Goal: Task Accomplishment & Management: Use online tool/utility

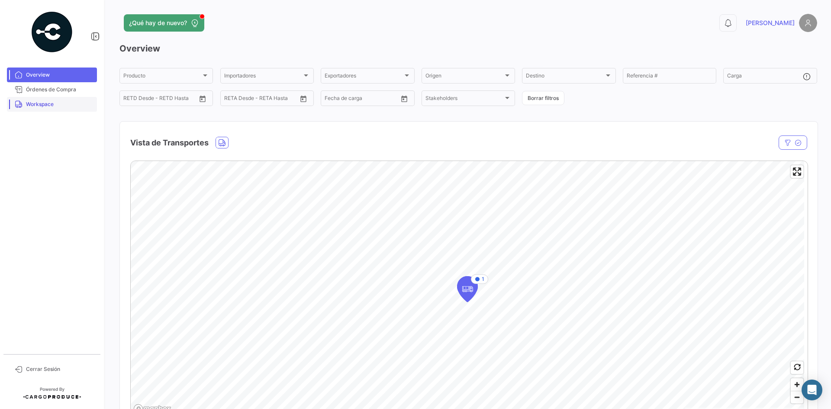
click at [66, 106] on span "Workspace" at bounding box center [60, 104] width 68 height 8
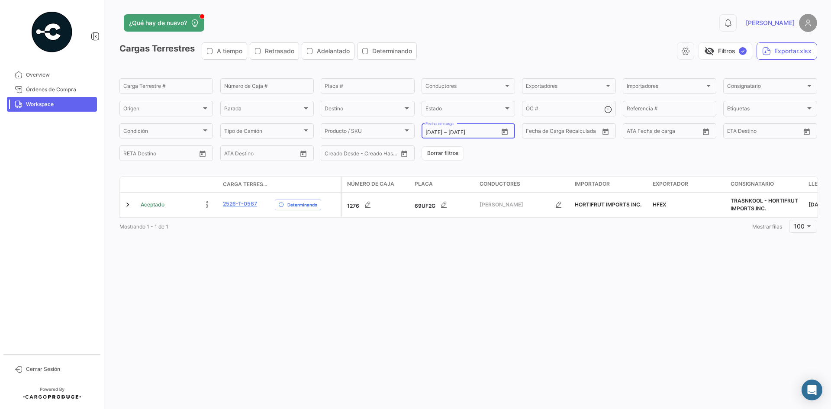
click at [504, 130] on icon "Open calendar" at bounding box center [505, 131] width 6 height 6
click at [476, 235] on div "15" at bounding box center [478, 237] width 14 height 16
type input "[DATE]"
click at [476, 235] on div "15" at bounding box center [478, 237] width 14 height 16
type input "[DATE]"
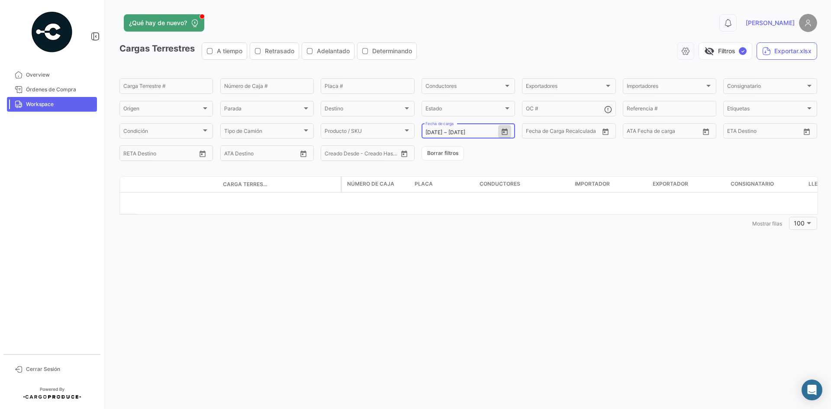
click at [509, 133] on icon "Open calendar" at bounding box center [505, 132] width 8 height 8
click at [495, 238] on div "16" at bounding box center [492, 237] width 13 height 16
type input "[DATE]"
click at [495, 238] on div "16" at bounding box center [492, 237] width 13 height 16
type input "[DATE]"
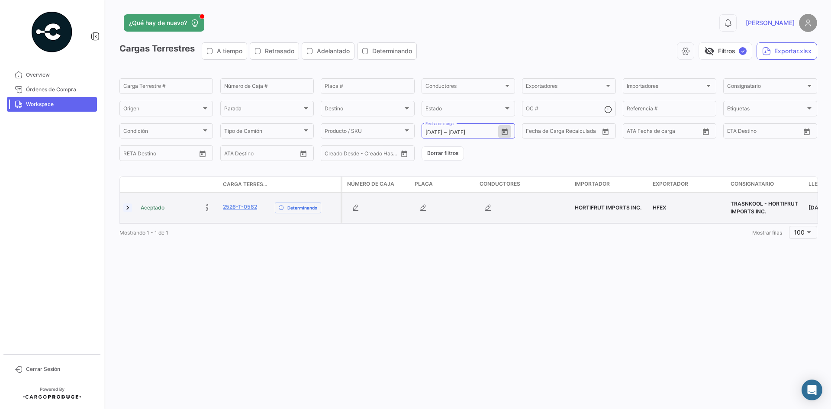
click at [130, 208] on link at bounding box center [127, 207] width 9 height 9
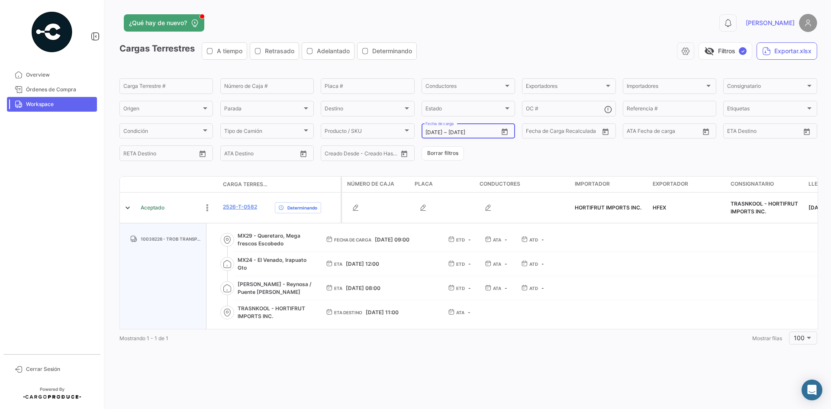
click at [503, 132] on icon "Open calendar" at bounding box center [505, 132] width 8 height 8
click at [464, 237] on div "14" at bounding box center [462, 237] width 14 height 16
type input "[DATE]"
click at [464, 236] on div "14" at bounding box center [462, 237] width 14 height 16
type input "[DATE]"
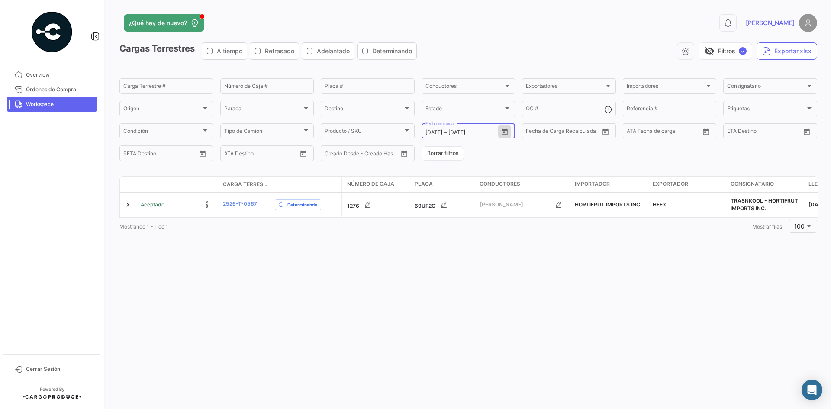
click at [508, 129] on icon "Open calendar" at bounding box center [505, 132] width 8 height 8
click at [508, 129] on div at bounding box center [415, 204] width 831 height 409
click at [506, 130] on icon "Open calendar" at bounding box center [505, 131] width 6 height 6
click at [451, 232] on div "13" at bounding box center [446, 237] width 13 height 16
type input "[DATE]"
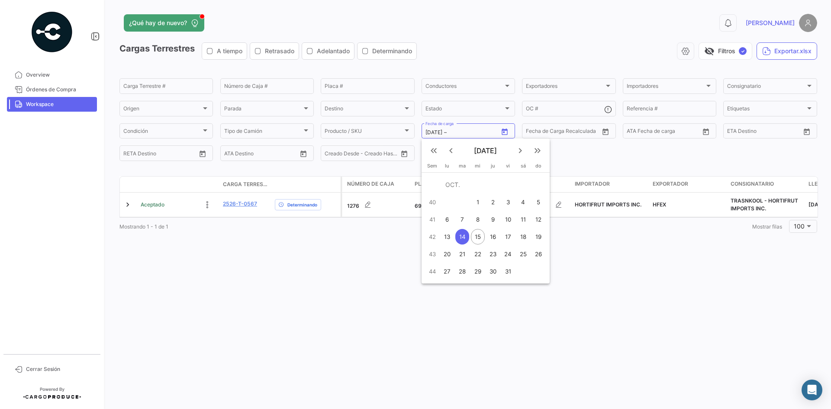
click at [451, 232] on div "13" at bounding box center [446, 237] width 13 height 16
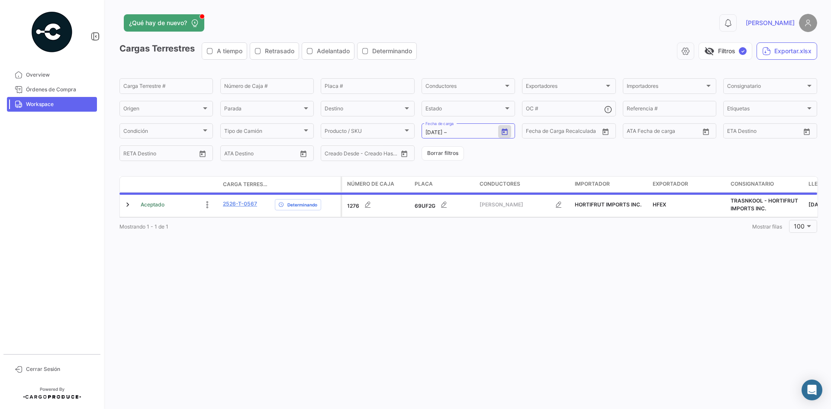
type input "[DATE]"
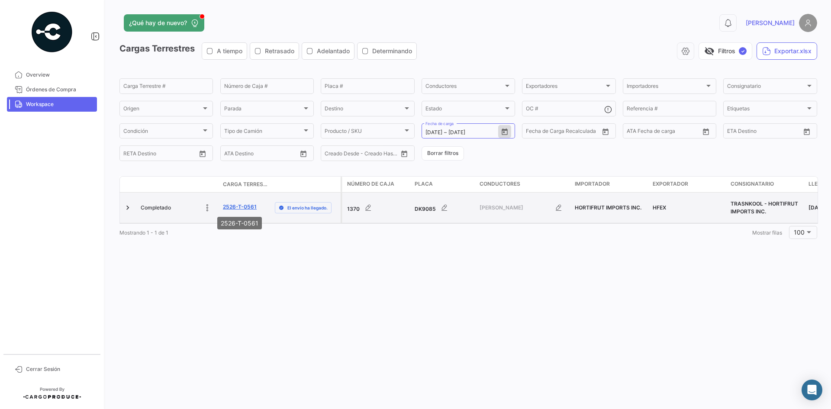
click at [240, 204] on link "2526-T-0561" at bounding box center [240, 207] width 34 height 8
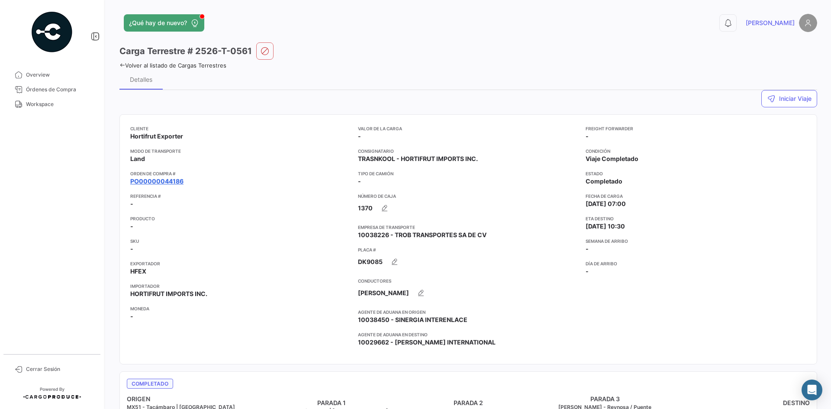
click at [169, 181] on link "PO00000044186" at bounding box center [156, 181] width 53 height 9
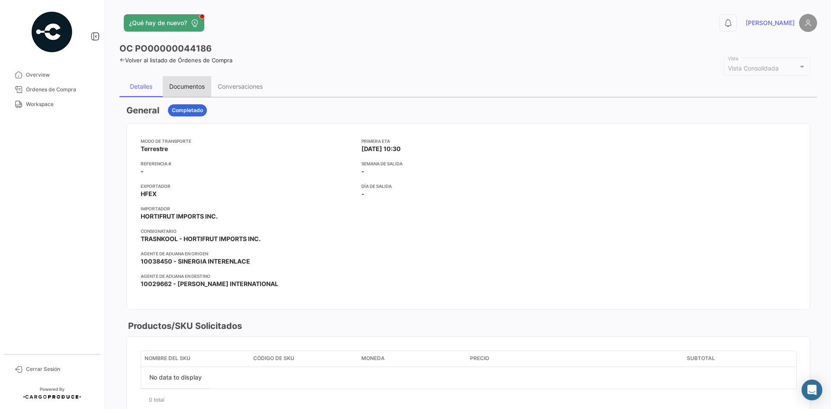
click at [180, 85] on div "Documentos" at bounding box center [186, 86] width 35 height 7
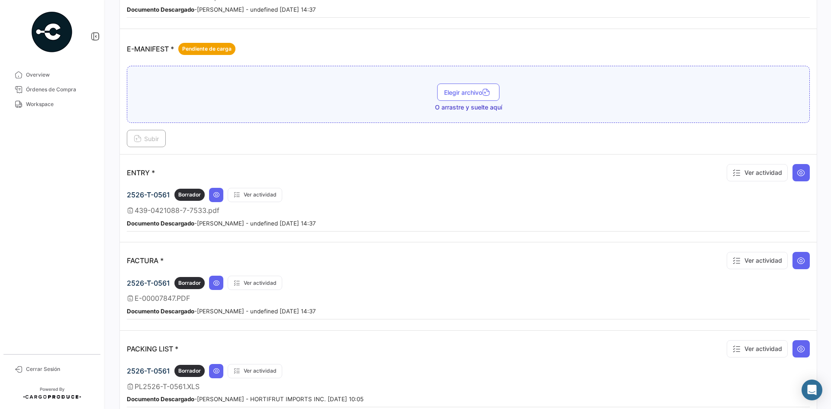
scroll to position [649, 0]
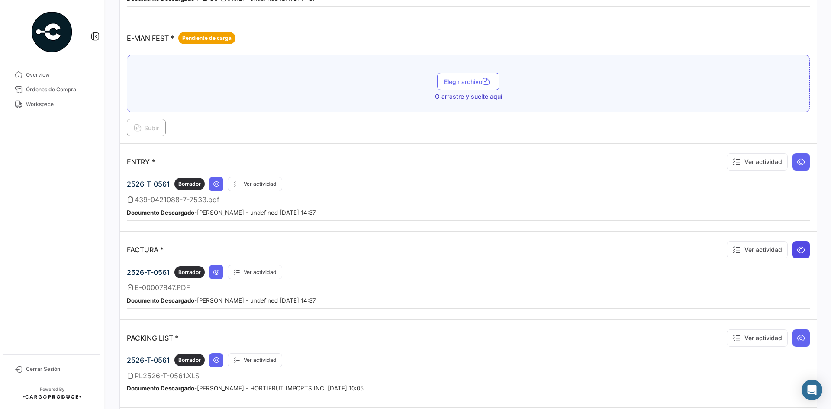
click at [795, 255] on button at bounding box center [800, 249] width 17 height 17
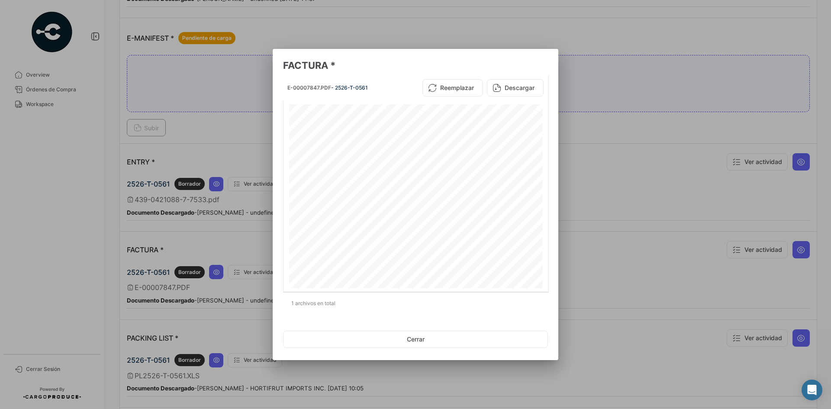
click at [586, 133] on div at bounding box center [415, 204] width 831 height 409
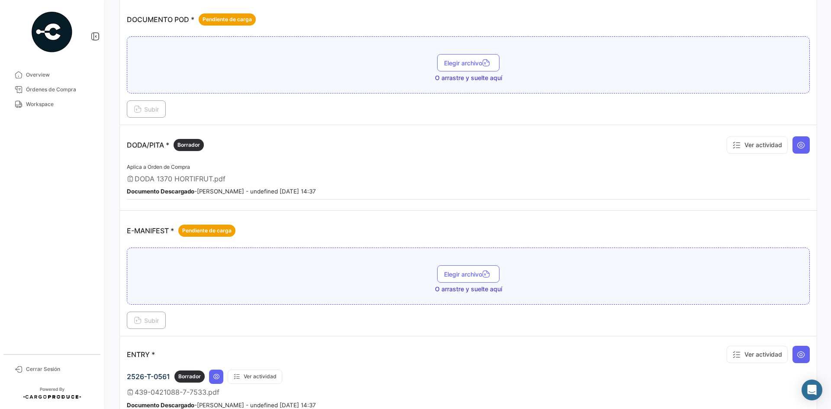
scroll to position [390, 0]
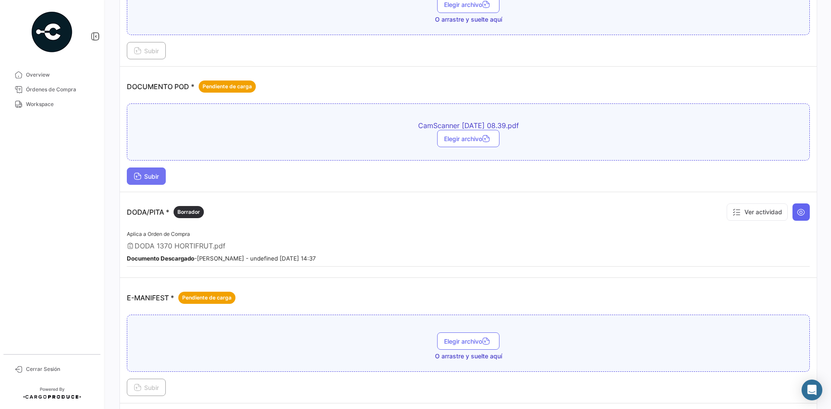
click at [164, 172] on button "Subir" at bounding box center [146, 175] width 39 height 17
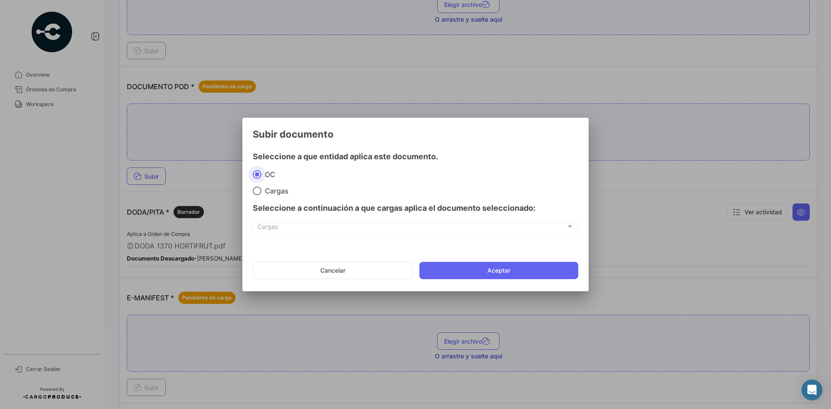
click at [270, 184] on mat-radio-group "OC Cargas" at bounding box center [415, 183] width 325 height 26
click at [279, 189] on span "Cargas" at bounding box center [274, 191] width 27 height 9
click at [261, 189] on input "Cargas" at bounding box center [257, 191] width 9 height 9
radio input "true"
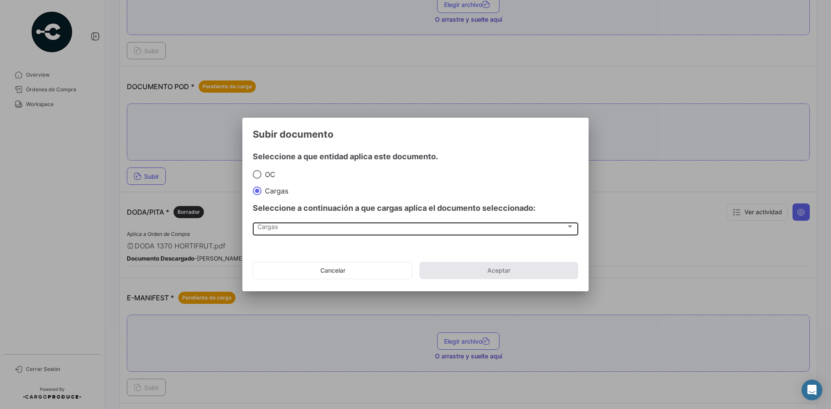
click at [273, 232] on div "Cargas Cargas" at bounding box center [416, 228] width 316 height 15
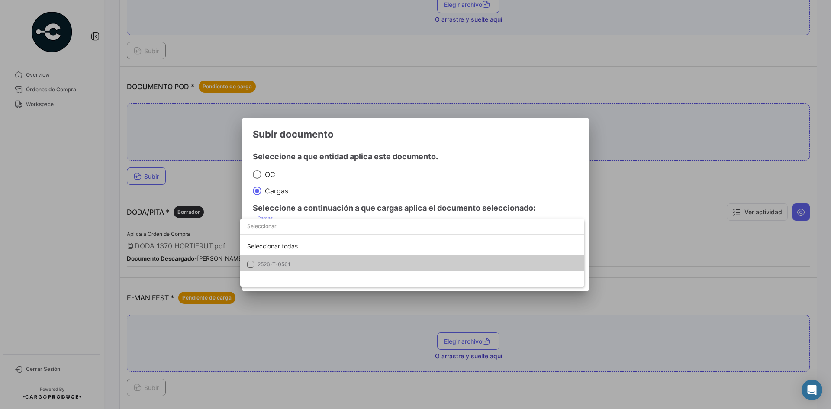
click at [287, 272] on div "Seleccionar todas 2526-T-0561" at bounding box center [412, 253] width 344 height 68
click at [294, 265] on span "2526-T-0561" at bounding box center [318, 265] width 121 height 8
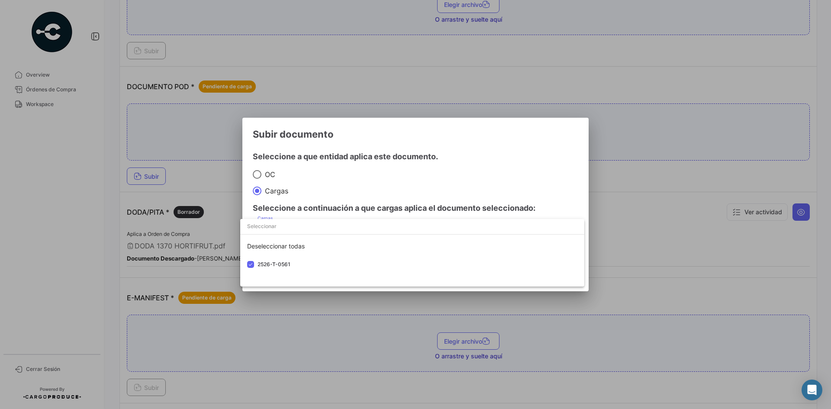
click at [478, 145] on div at bounding box center [415, 204] width 831 height 409
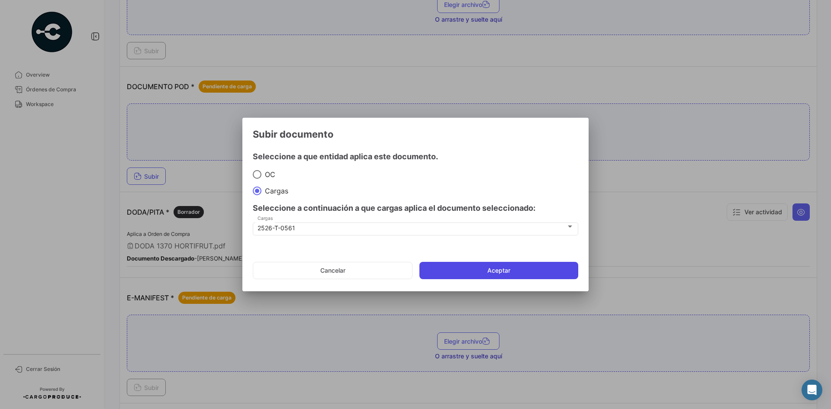
click at [489, 269] on button "Aceptar" at bounding box center [498, 270] width 159 height 17
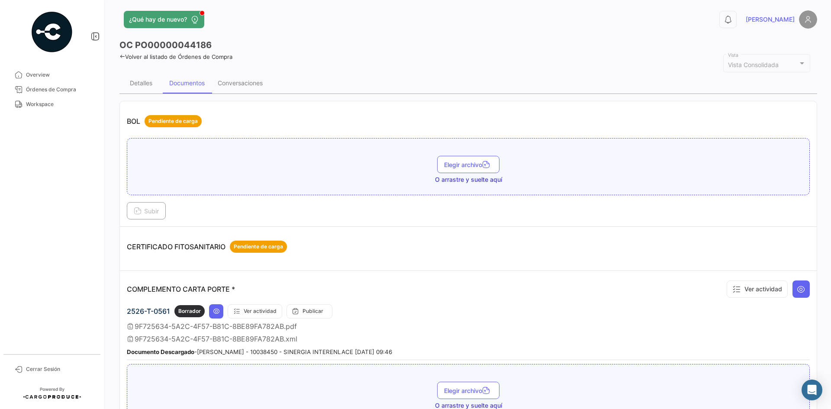
scroll to position [0, 0]
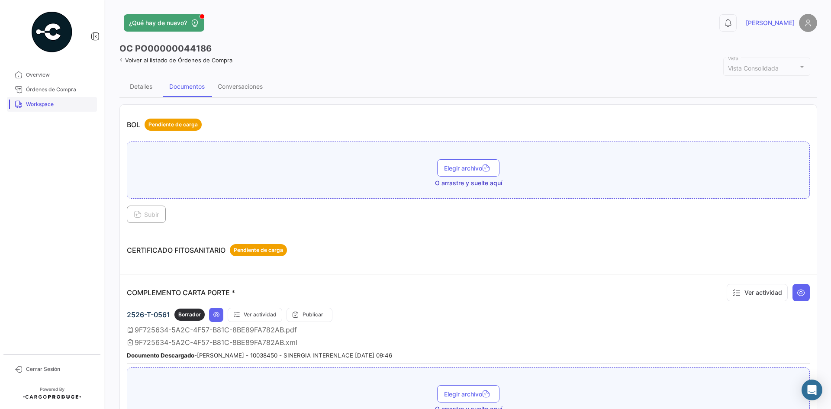
click at [40, 106] on span "Workspace" at bounding box center [60, 104] width 68 height 8
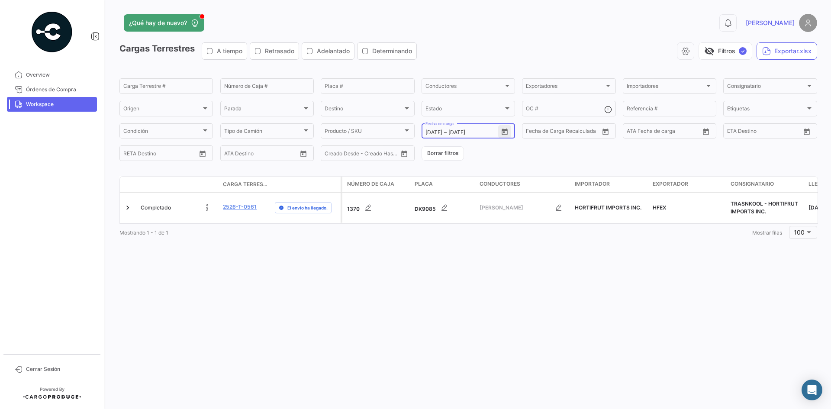
click at [504, 134] on icon "Open calendar" at bounding box center [505, 132] width 8 height 8
click at [460, 238] on div "14" at bounding box center [462, 237] width 14 height 16
type input "[DATE]"
click at [460, 238] on div "14" at bounding box center [462, 237] width 14 height 16
type input "[DATE]"
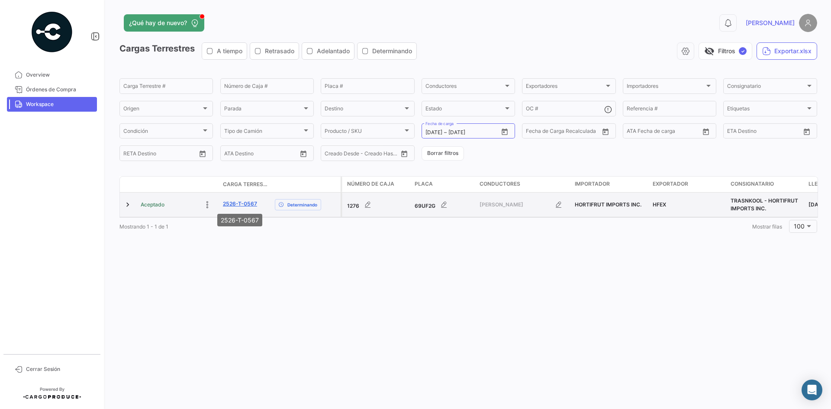
drag, startPoint x: 260, startPoint y: 205, endPoint x: 226, endPoint y: 205, distance: 33.8
click at [224, 206] on div "2526-T-0567" at bounding box center [245, 205] width 45 height 10
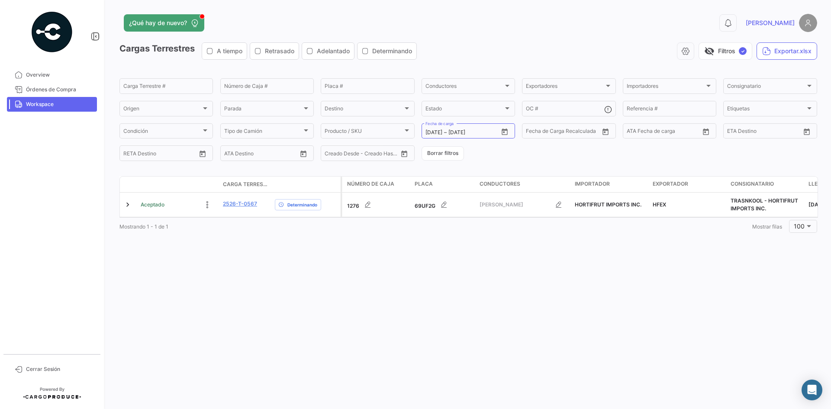
copy link "2526-T-0567"
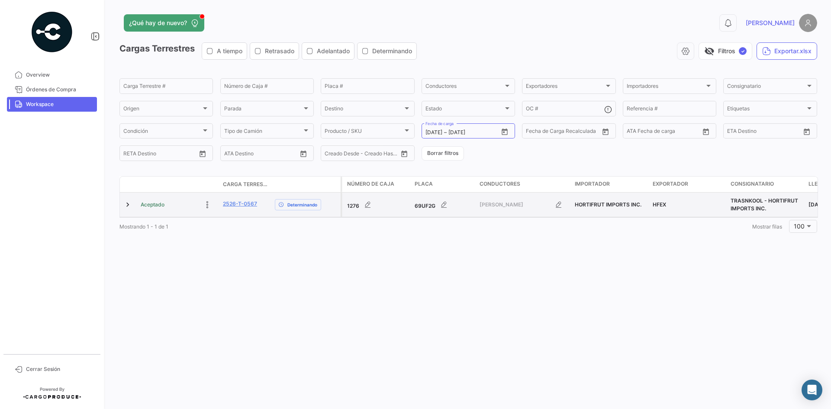
copy link "2526-T-0567"
click at [264, 204] on div "2526-T-0567" at bounding box center [245, 205] width 45 height 10
drag, startPoint x: 258, startPoint y: 203, endPoint x: 222, endPoint y: 206, distance: 36.0
click at [222, 206] on datatable-body-cell "2526-T-0567" at bounding box center [245, 205] width 52 height 24
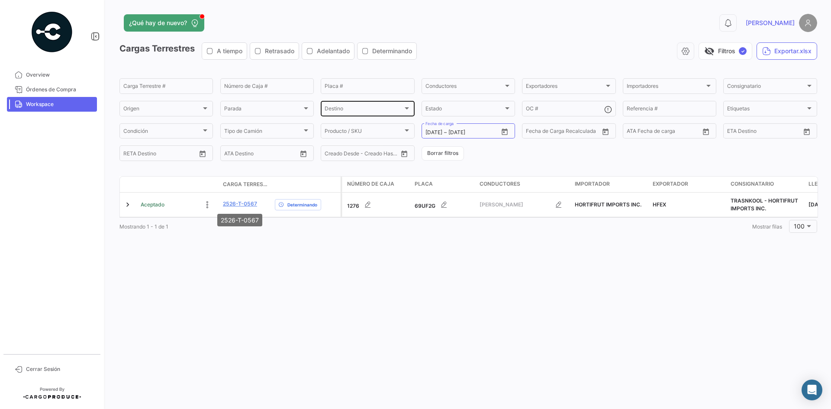
copy link "2526-T-0567"
